Goal: Task Accomplishment & Management: Use online tool/utility

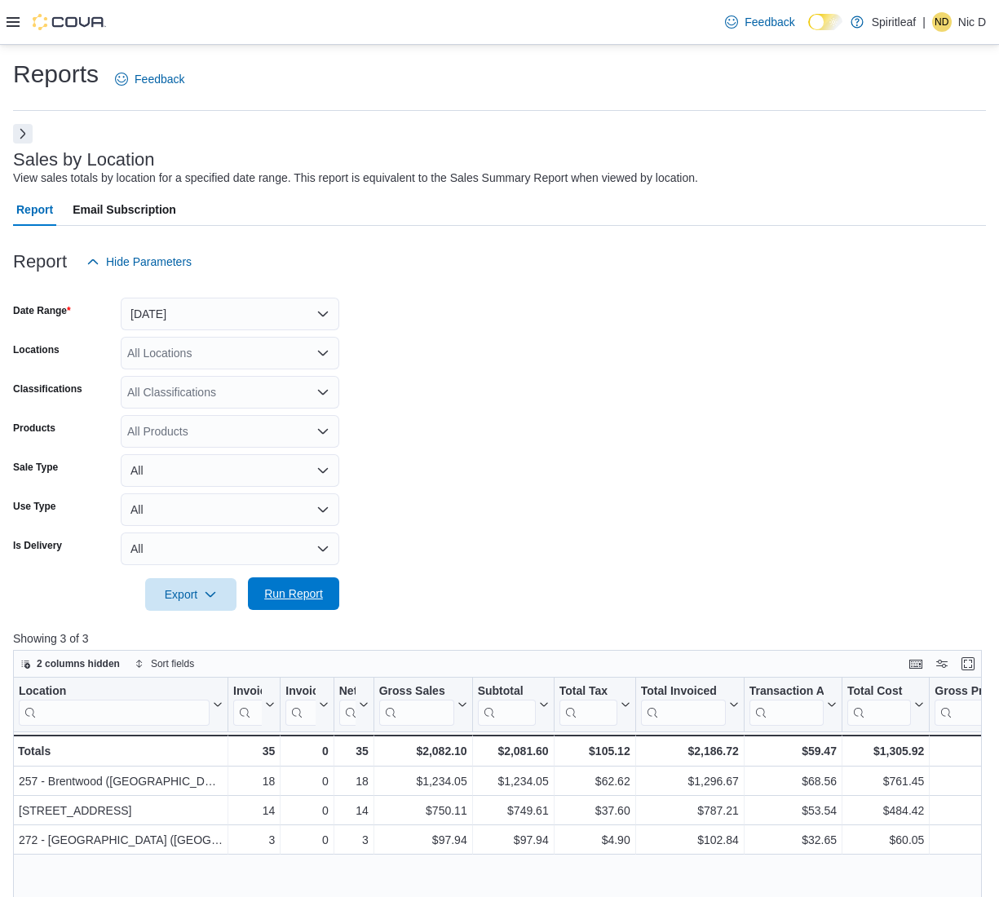
scroll to position [306, 0]
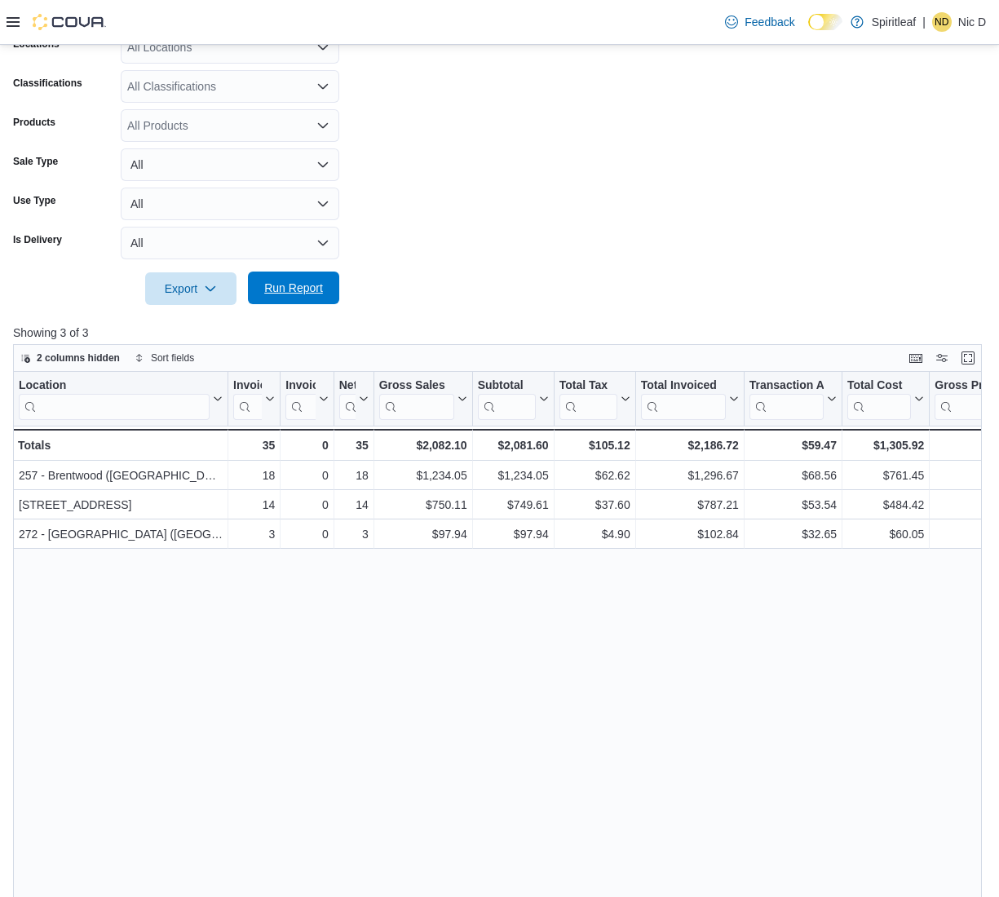
click at [275, 278] on span "Run Report" at bounding box center [294, 288] width 72 height 33
click at [657, 238] on form "Date Range Today Locations All Locations Classifications All Classifications Pr…" at bounding box center [499, 138] width 973 height 333
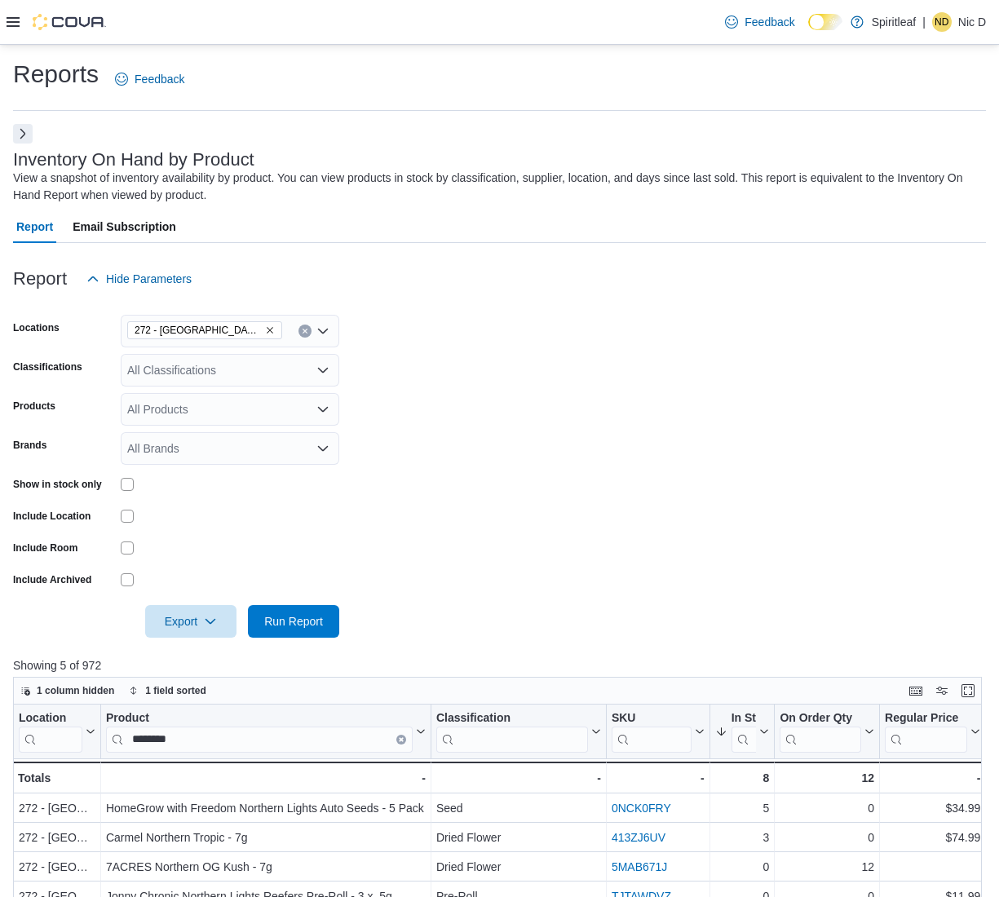
scroll to position [102, 0]
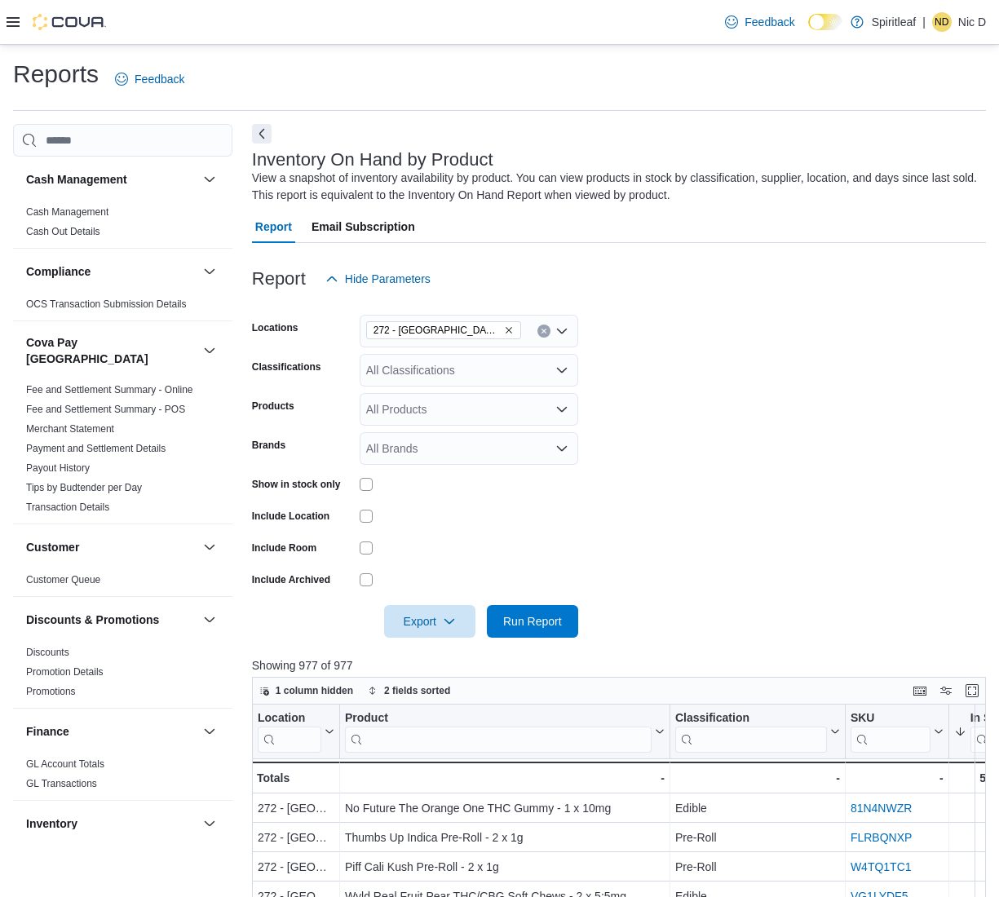
click at [541, 331] on icon "Clear input" at bounding box center [544, 331] width 7 height 7
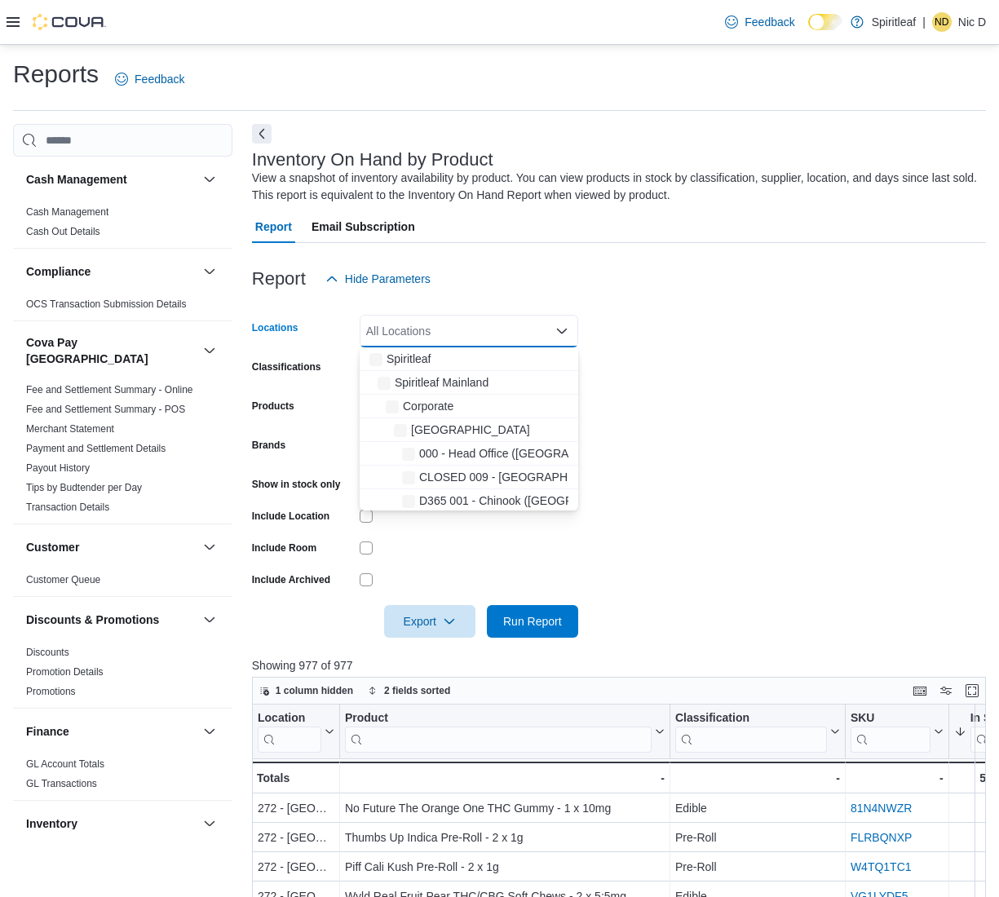
click at [523, 331] on div "All Locations Combo box. Selected. Combo box input. All Locations. Type some te…" at bounding box center [469, 331] width 219 height 33
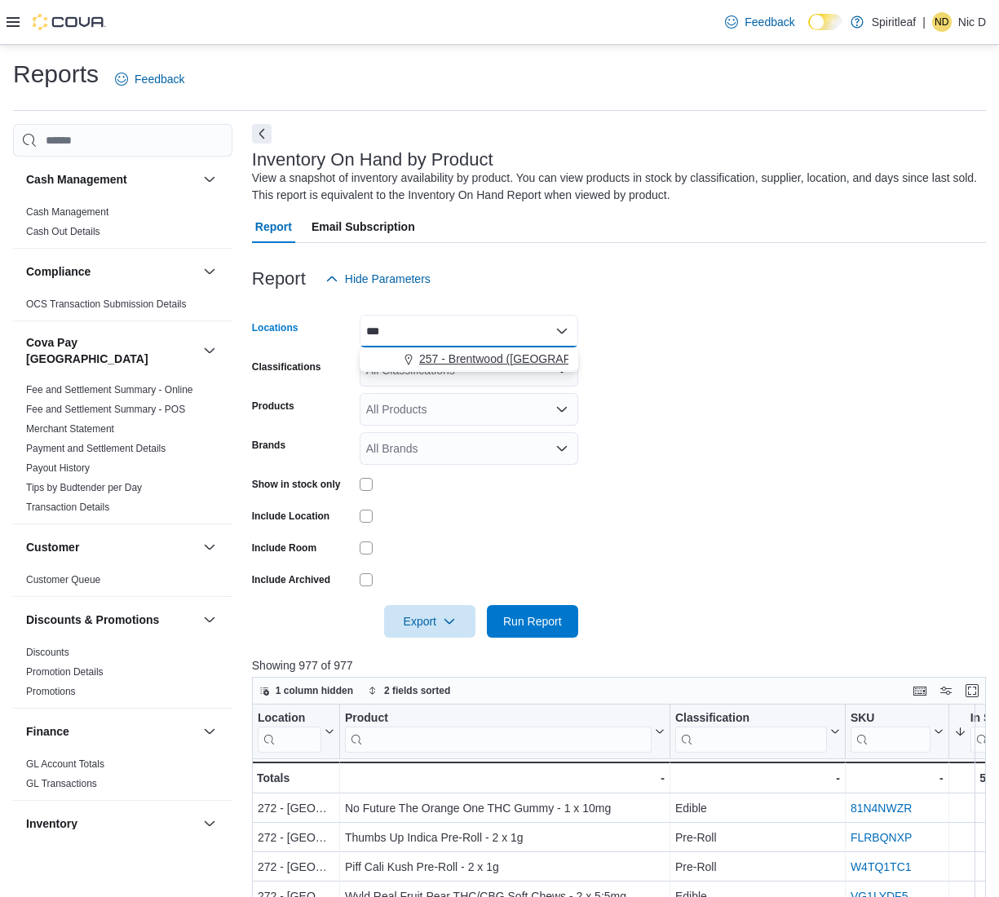
type input "***"
click at [534, 364] on span "257 - Brentwood (Sherwood Park)" at bounding box center [526, 359] width 214 height 16
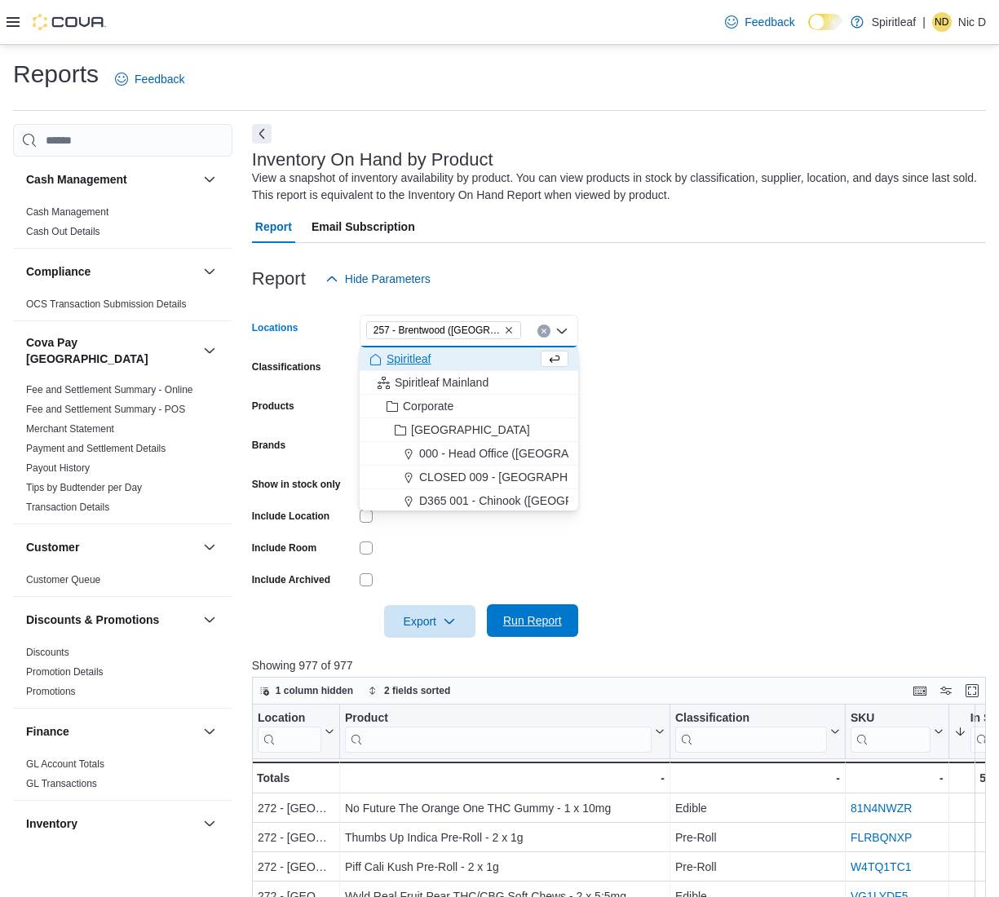
click at [560, 624] on span "Run Report" at bounding box center [532, 621] width 59 height 16
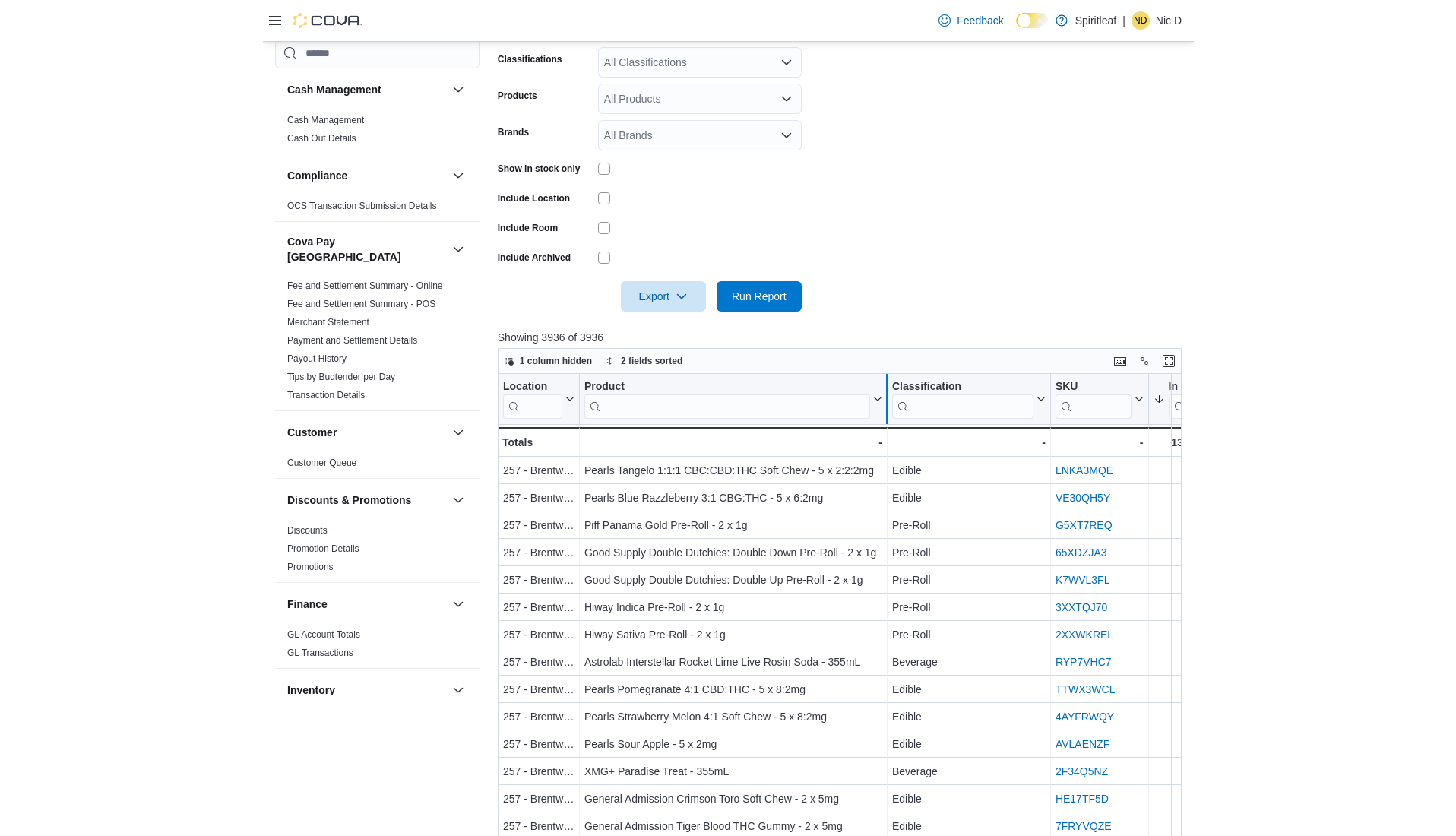
scroll to position [285, 0]
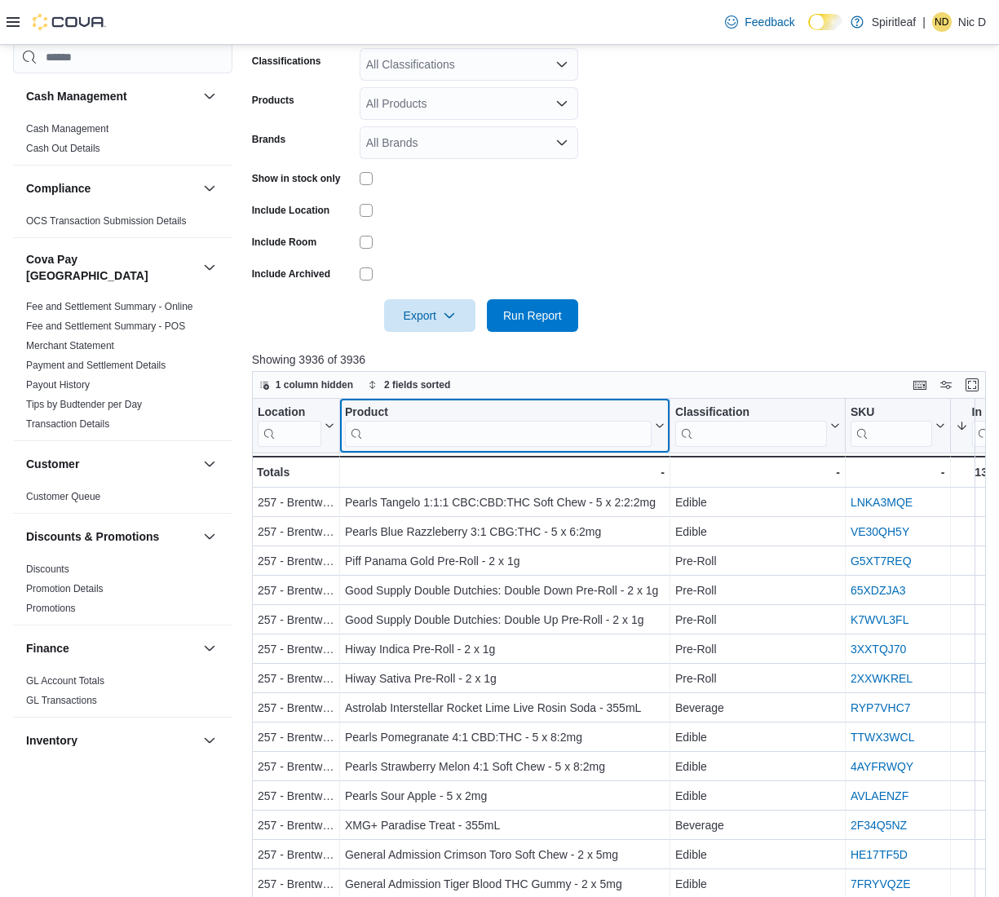
click at [439, 436] on input "search" at bounding box center [498, 434] width 307 height 26
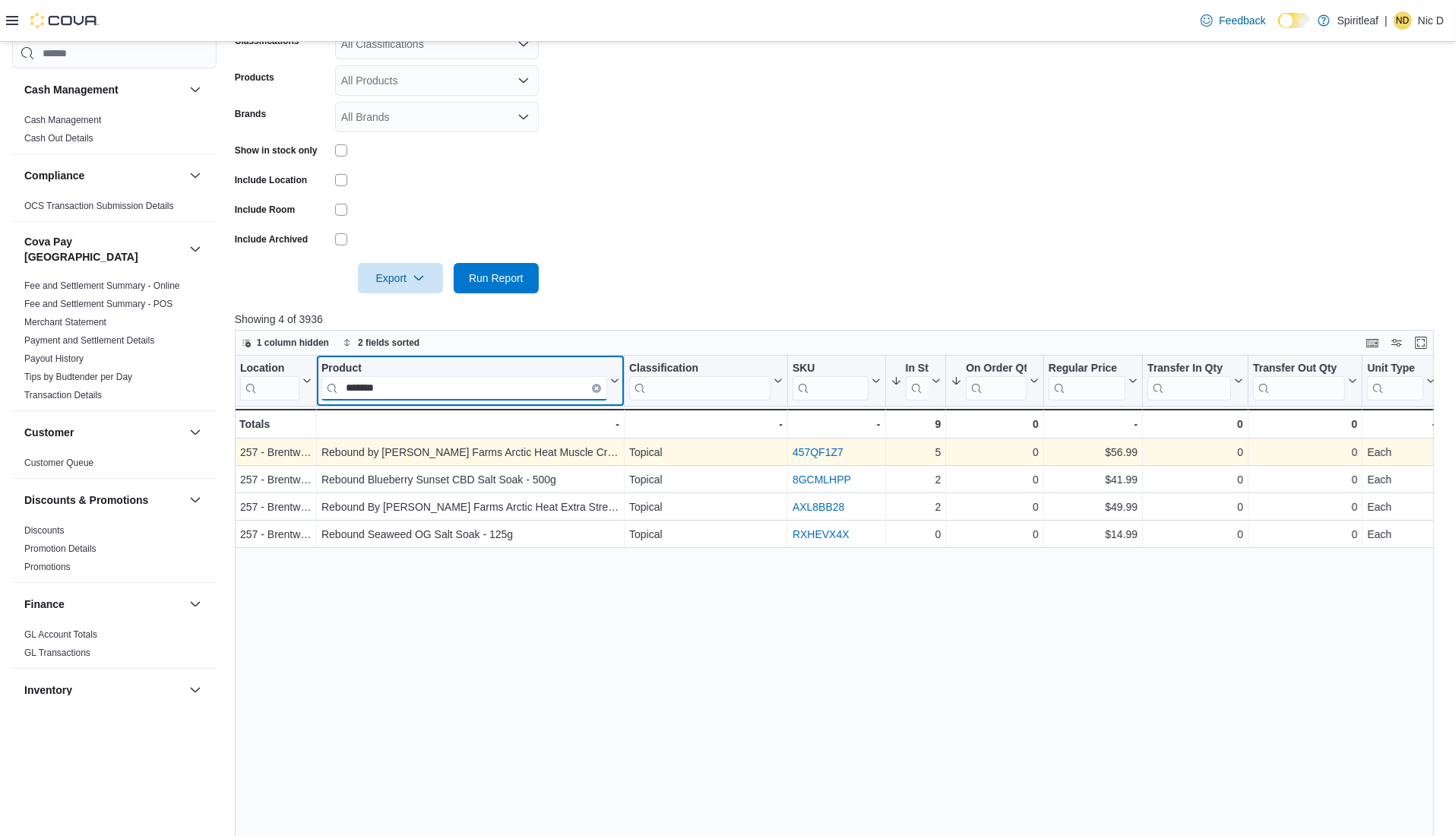
type input "*******"
drag, startPoint x: 1034, startPoint y: 448, endPoint x: 1134, endPoint y: 451, distance: 100.0
click at [944, 451] on div "257 - Brentwood (Sherwood Park) - Location, column 1, row 1 Rebound by Stewart …" at bounding box center [1226, 452] width 1983 height 27
